Goal: Transaction & Acquisition: Obtain resource

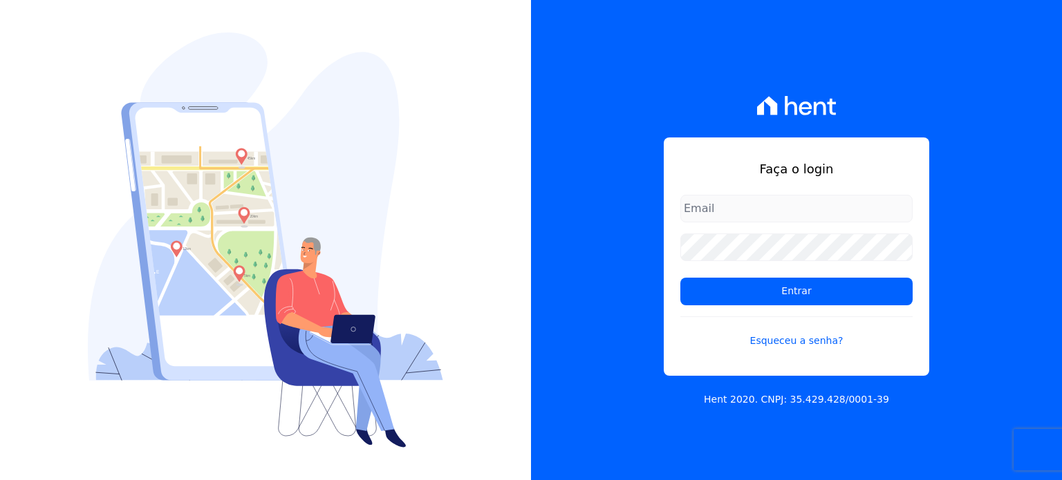
type input "paula.silva@senziani.com"
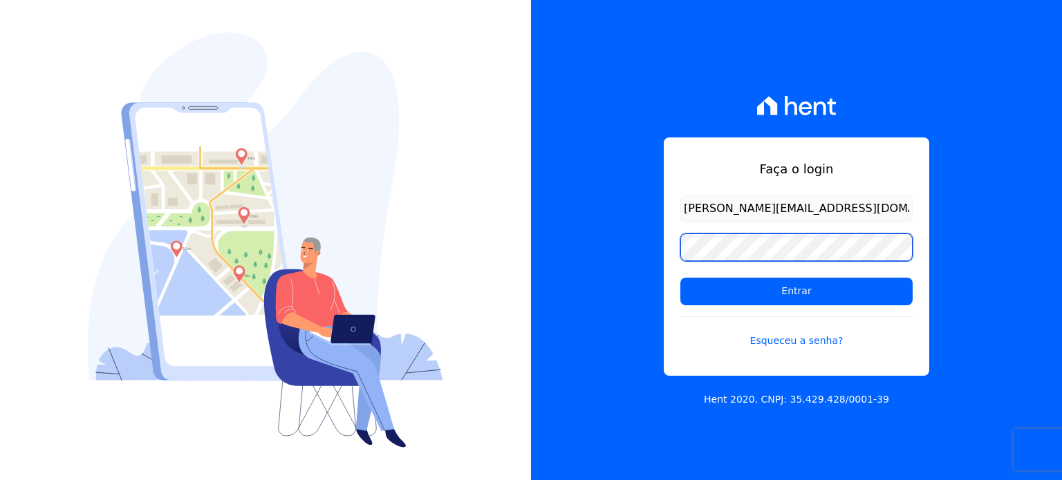
click at [663, 252] on div "Faça o login paula.silva@senziani.com Entrar Esqueceu a senha? Hent 2020. CNPJ:…" at bounding box center [796, 240] width 531 height 480
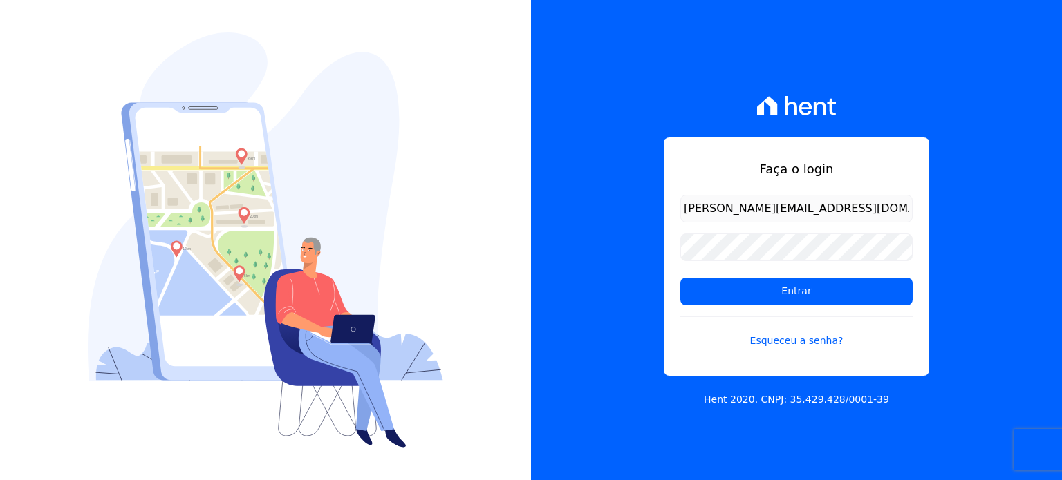
click at [718, 306] on form "paula.silva@senziani.com Entrar Esqueceu a senha?" at bounding box center [796, 280] width 232 height 170
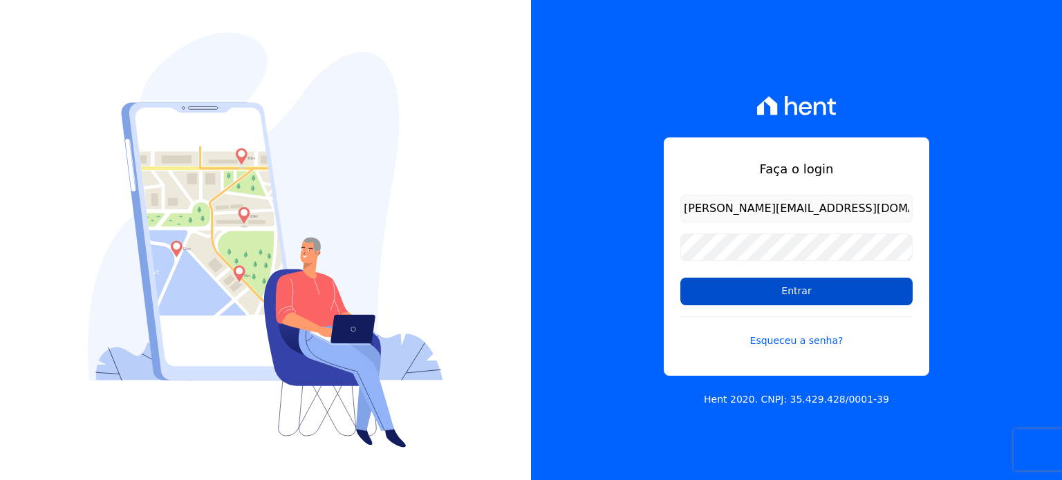
click at [740, 290] on input "Entrar" at bounding box center [796, 292] width 232 height 28
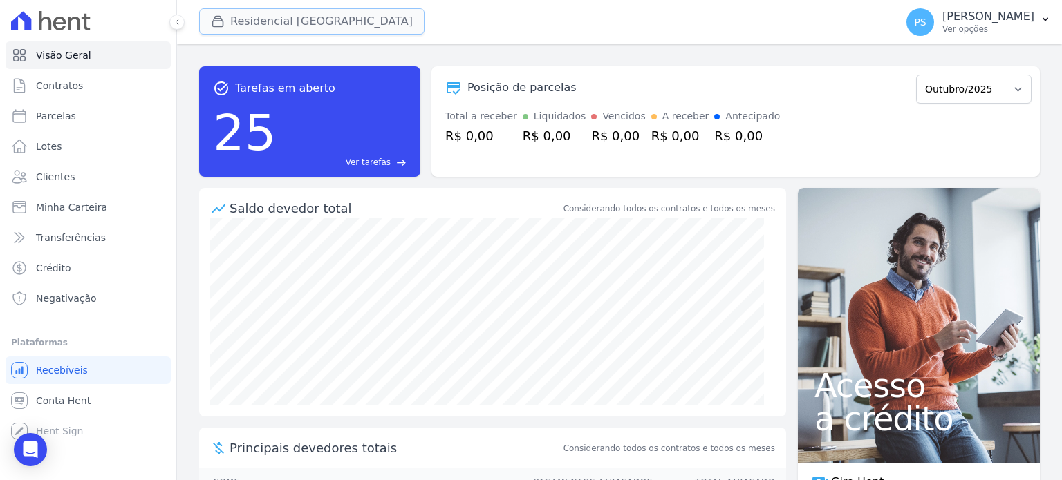
click at [246, 12] on button "Residencial [GEOGRAPHIC_DATA]" at bounding box center [311, 21] width 225 height 26
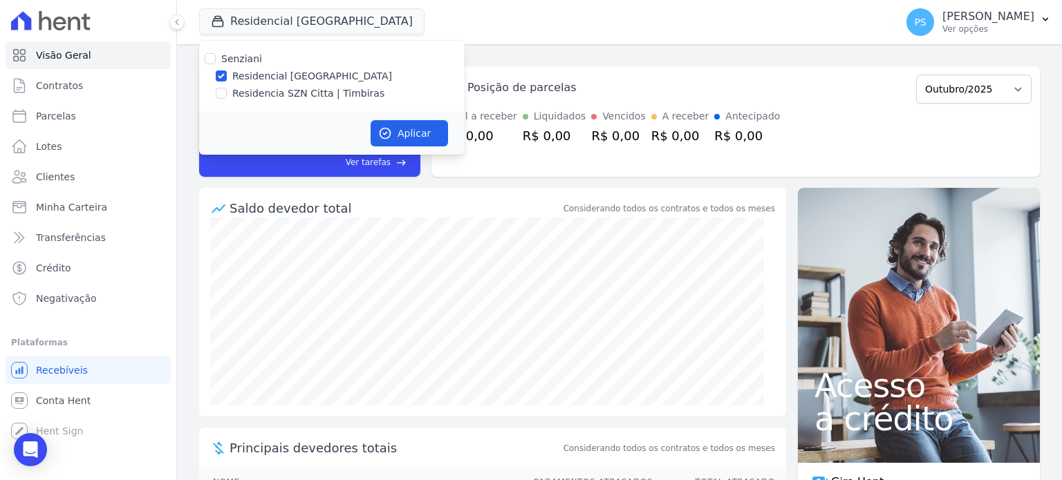
click at [232, 89] on div "Residencia SZN Citta | Timbiras" at bounding box center [331, 93] width 265 height 15
click at [238, 96] on label "Residencia SZN Citta | Timbiras" at bounding box center [308, 93] width 152 height 15
click at [227, 96] on input "Residencia SZN Citta | Timbiras" at bounding box center [221, 93] width 11 height 11
checkbox input "true"
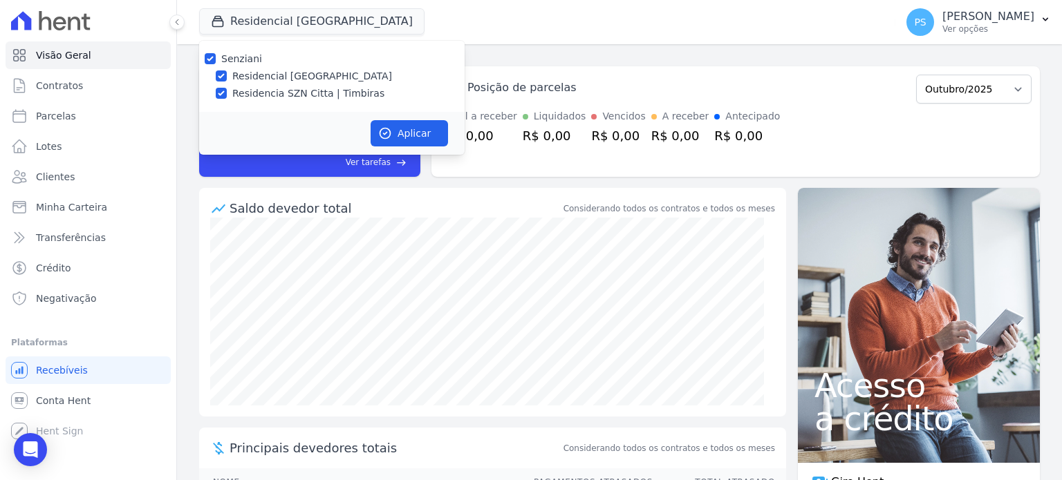
click at [254, 71] on label "Residencial [GEOGRAPHIC_DATA]" at bounding box center [312, 76] width 160 height 15
click at [227, 71] on input "Residencial [GEOGRAPHIC_DATA]" at bounding box center [221, 76] width 11 height 11
checkbox input "false"
click at [408, 124] on button "Aplicar" at bounding box center [409, 133] width 77 height 26
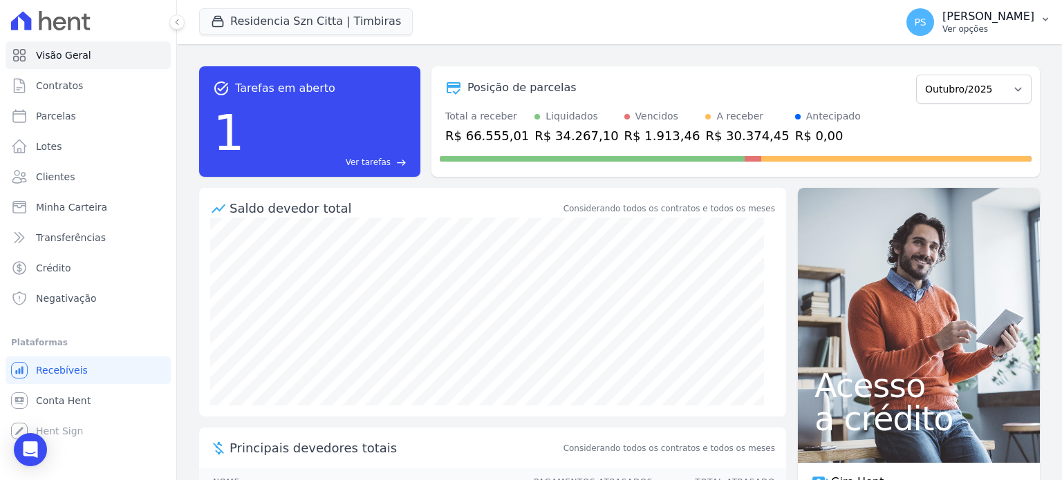
click at [1047, 21] on icon "button" at bounding box center [1045, 19] width 11 height 11
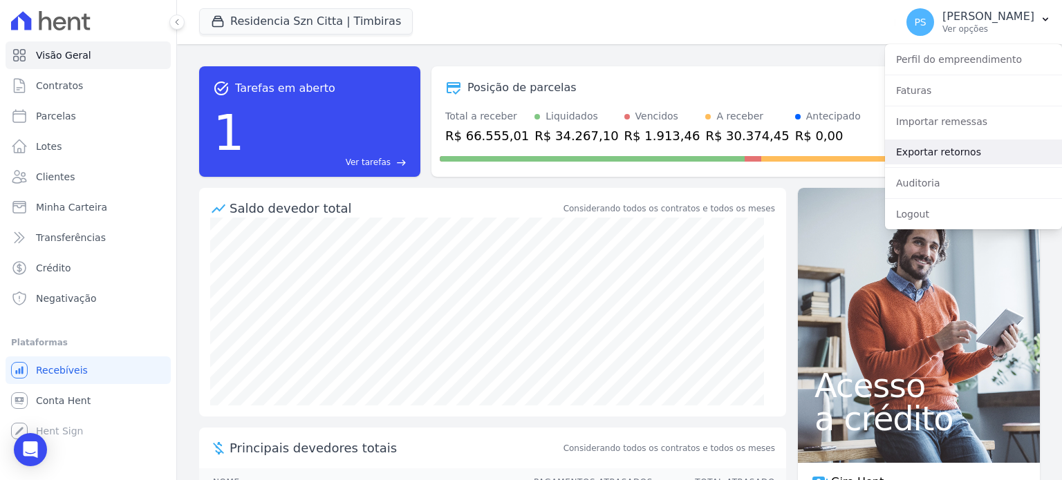
click at [943, 153] on link "Exportar retornos" at bounding box center [973, 152] width 177 height 25
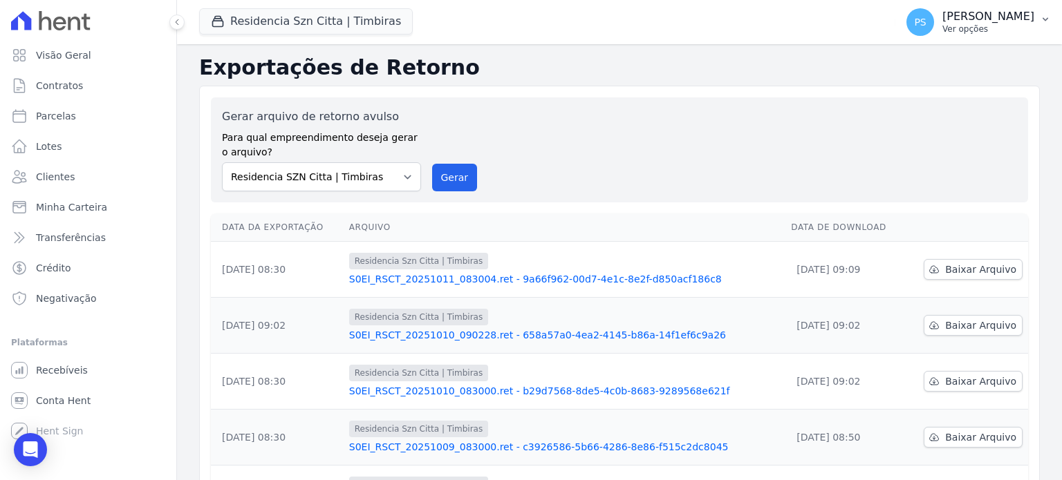
click at [1006, 16] on p "[PERSON_NAME]" at bounding box center [988, 17] width 92 height 14
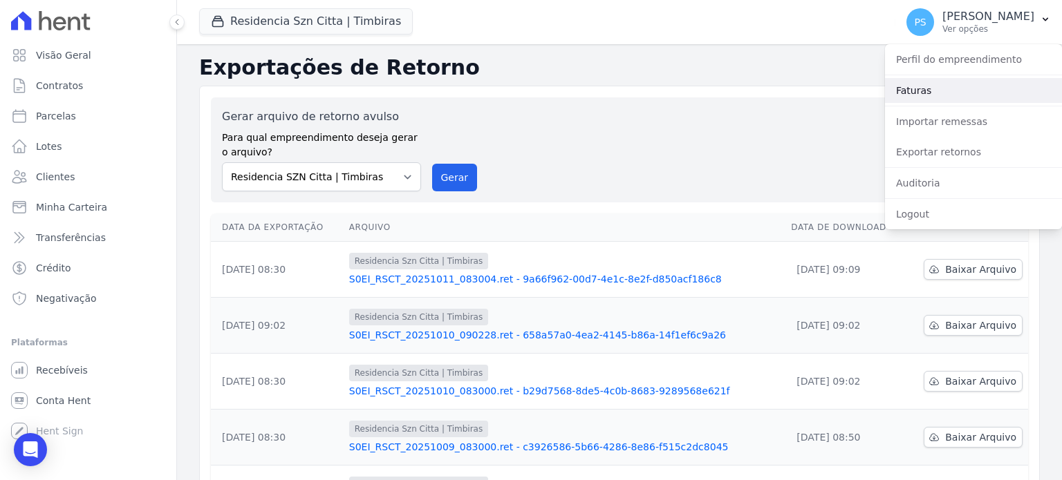
click at [922, 91] on link "Faturas" at bounding box center [973, 90] width 177 height 25
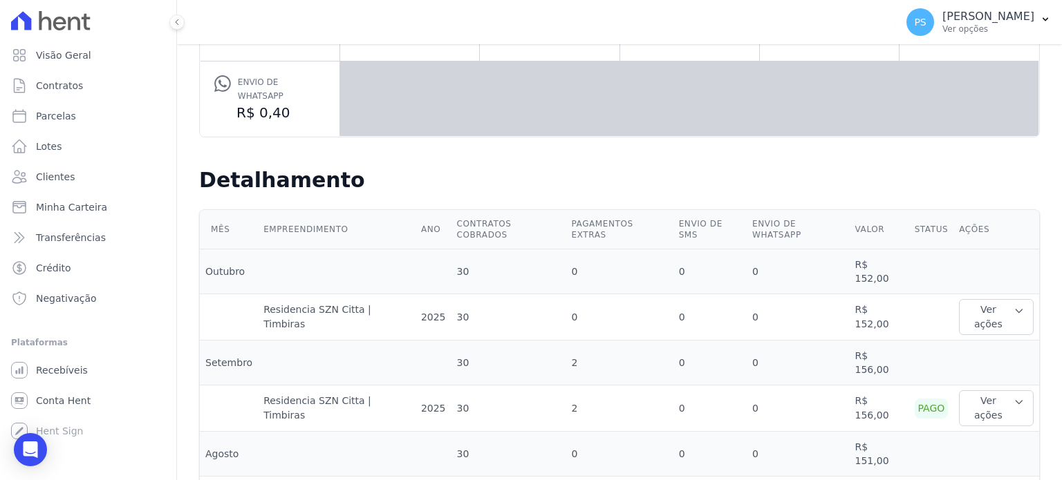
scroll to position [252, 0]
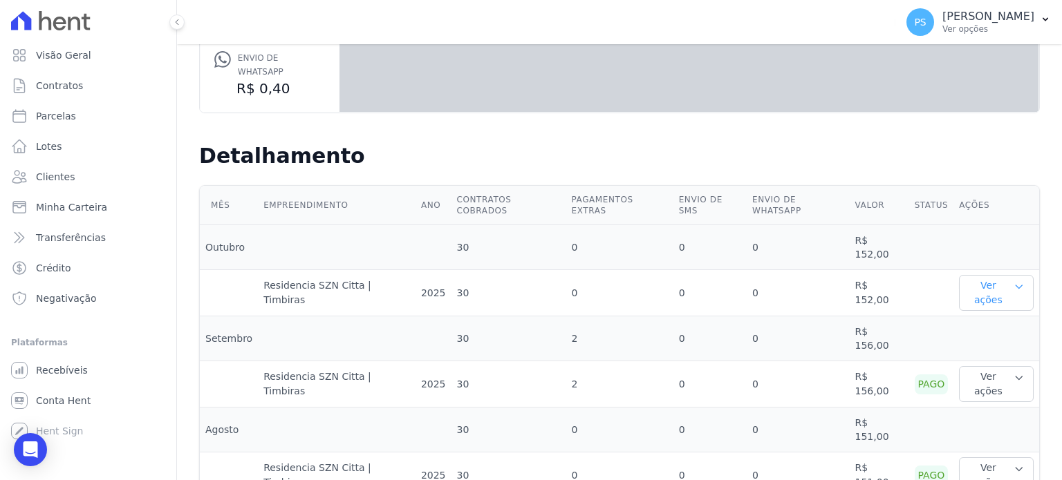
click at [1013, 281] on icon "button" at bounding box center [1018, 286] width 11 height 11
click at [971, 314] on link "Ver detalhes" at bounding box center [994, 321] width 61 height 15
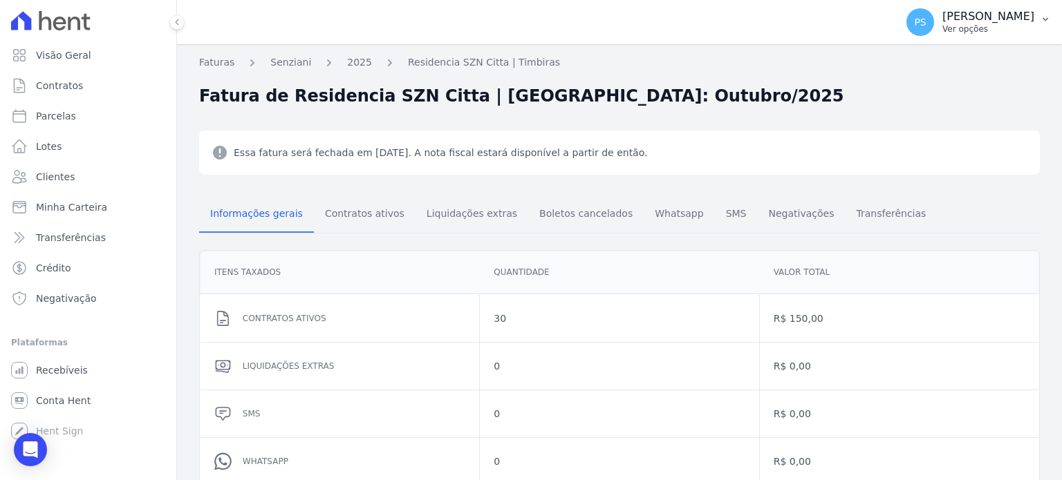
click at [1042, 24] on icon "button" at bounding box center [1045, 19] width 11 height 11
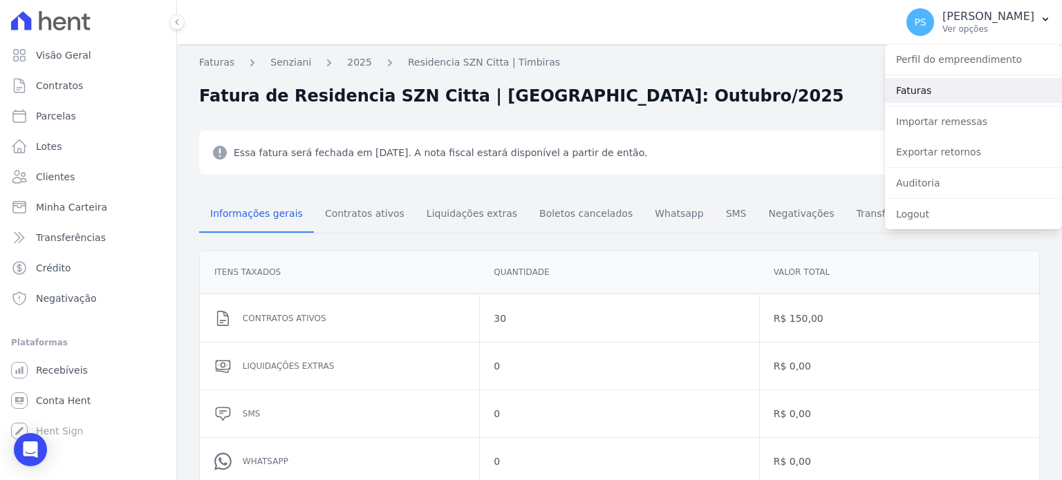
click at [936, 86] on link "Faturas" at bounding box center [973, 90] width 177 height 25
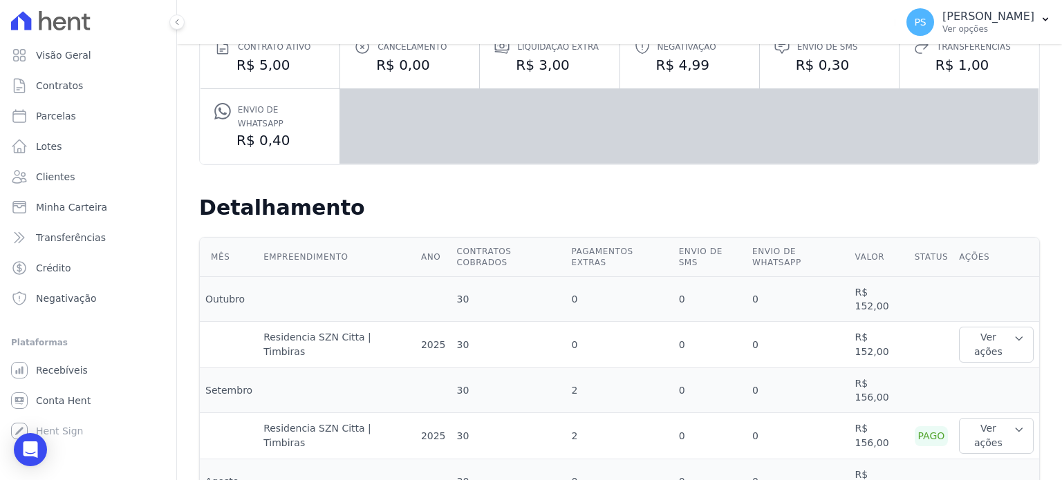
scroll to position [252, 0]
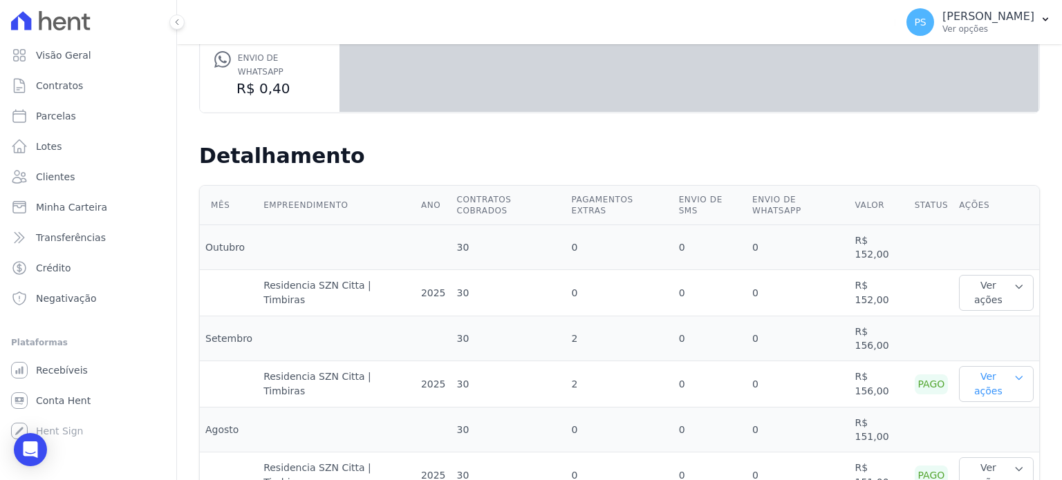
click at [1013, 373] on icon "button" at bounding box center [1018, 378] width 11 height 11
click at [987, 422] on link "Ver boleto" at bounding box center [1015, 429] width 102 height 15
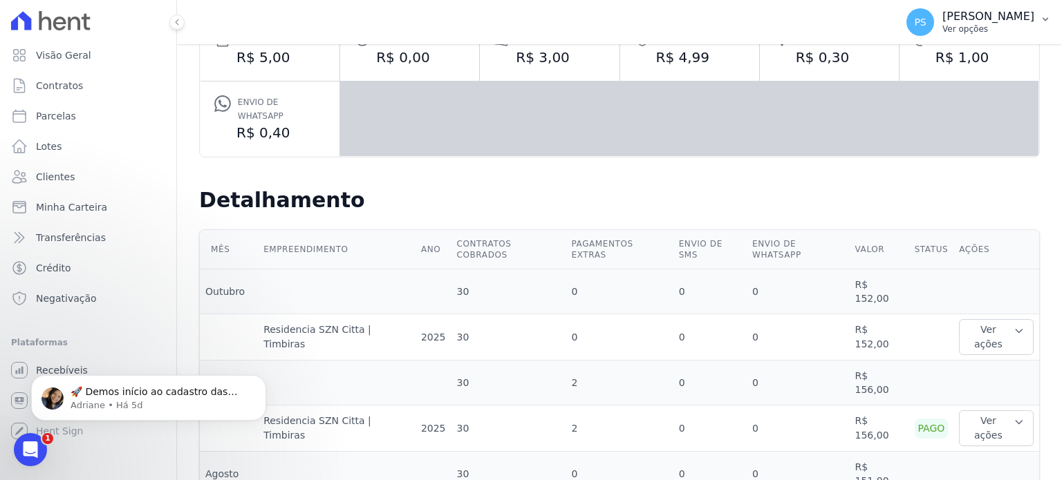
click at [1034, 15] on button "PS [PERSON_NAME] Ver opções" at bounding box center [978, 22] width 167 height 39
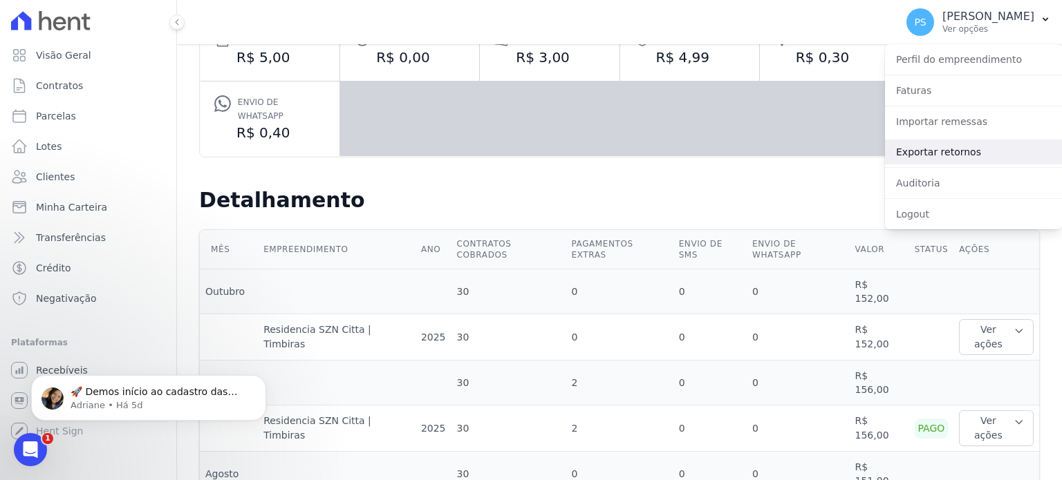
click at [961, 154] on link "Exportar retornos" at bounding box center [973, 152] width 177 height 25
